Goal: Transaction & Acquisition: Download file/media

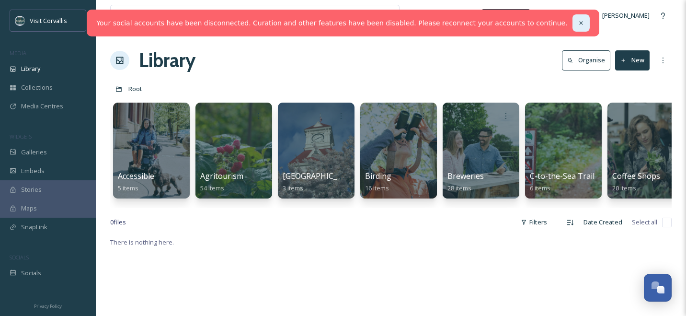
click at [579, 22] on icon at bounding box center [580, 22] width 3 height 3
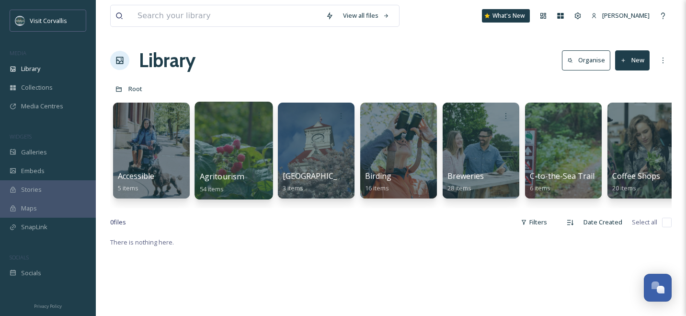
click at [239, 132] on div at bounding box center [233, 151] width 78 height 98
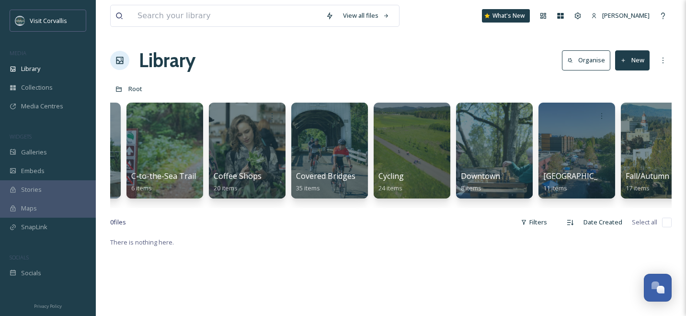
scroll to position [0, 400]
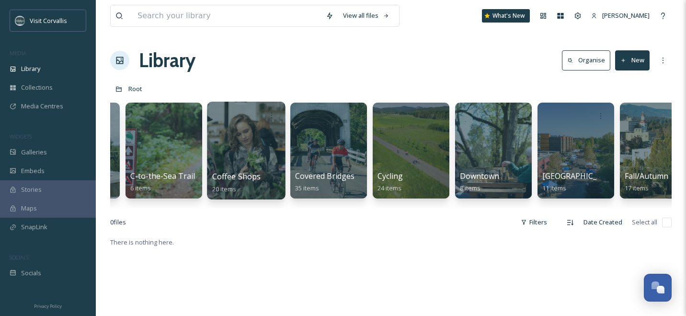
click at [262, 151] on div at bounding box center [246, 151] width 78 height 98
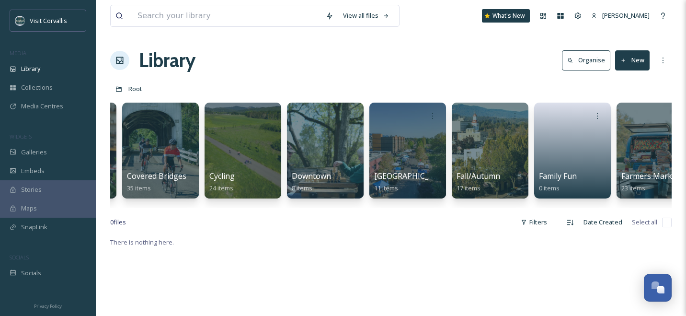
scroll to position [0, 571]
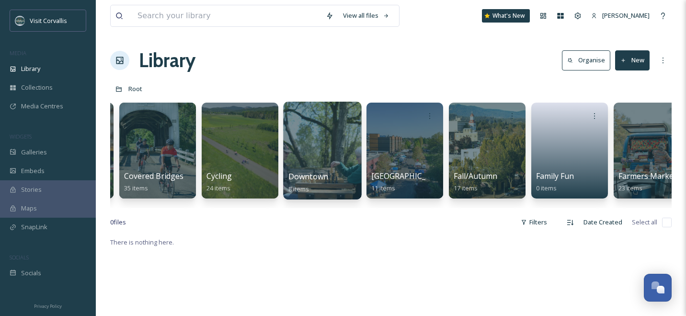
click at [307, 150] on div at bounding box center [322, 151] width 78 height 98
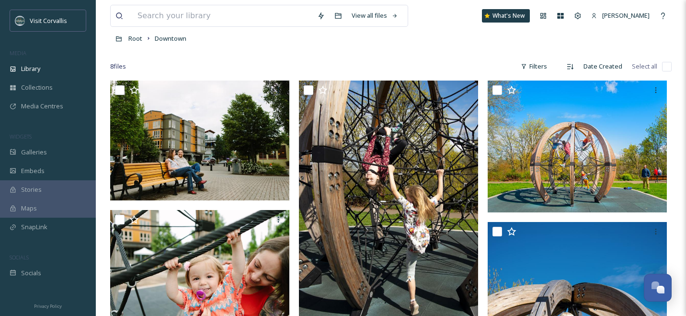
scroll to position [52, 0]
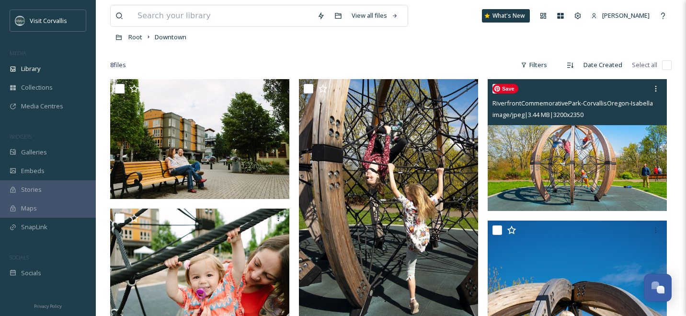
click at [521, 147] on img at bounding box center [577, 145] width 179 height 132
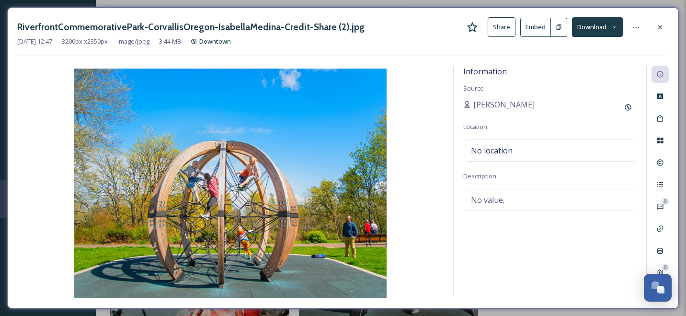
click at [594, 31] on button "Download" at bounding box center [597, 27] width 51 height 20
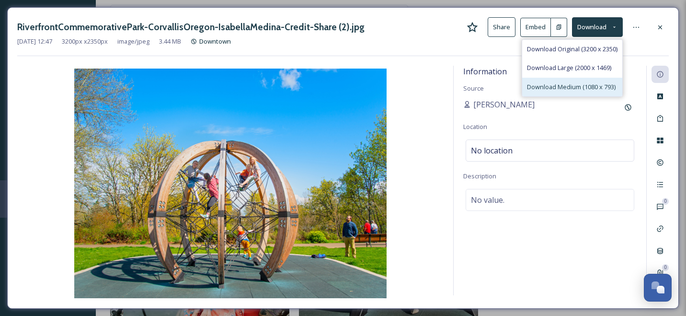
click at [576, 80] on div "Download Medium (1080 x 793)" at bounding box center [572, 87] width 100 height 19
